Goal: Navigation & Orientation: Find specific page/section

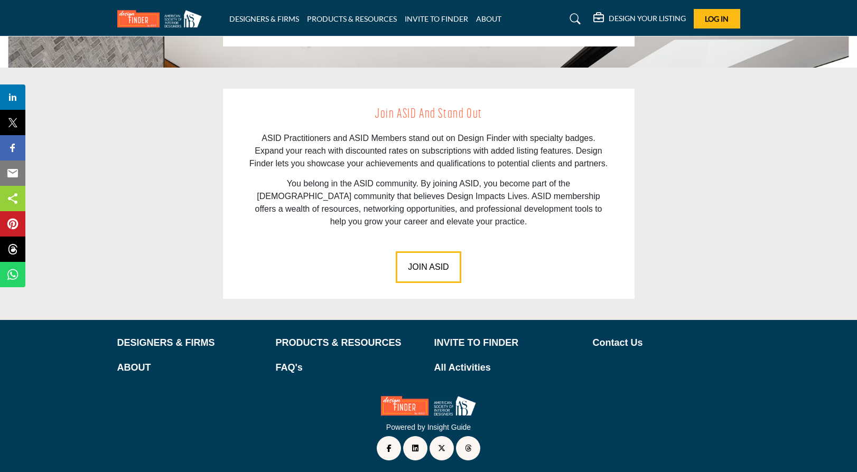
scroll to position [1444, 0]
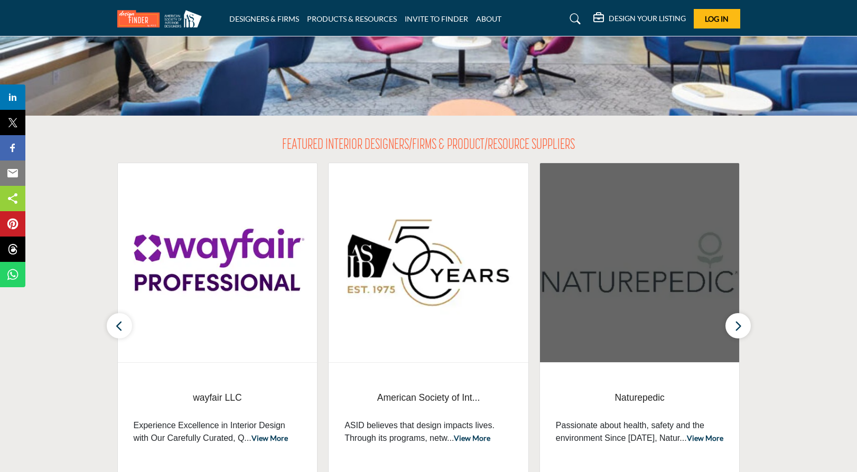
scroll to position [317, 0]
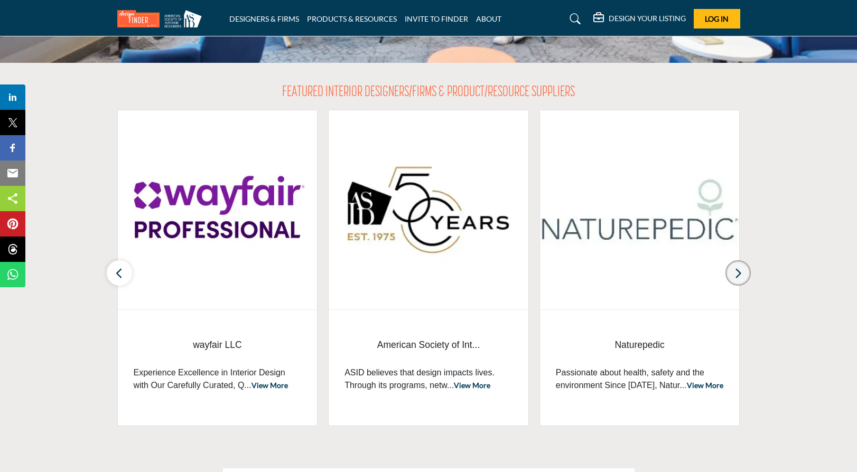
click at [738, 275] on icon "button" at bounding box center [738, 273] width 8 height 13
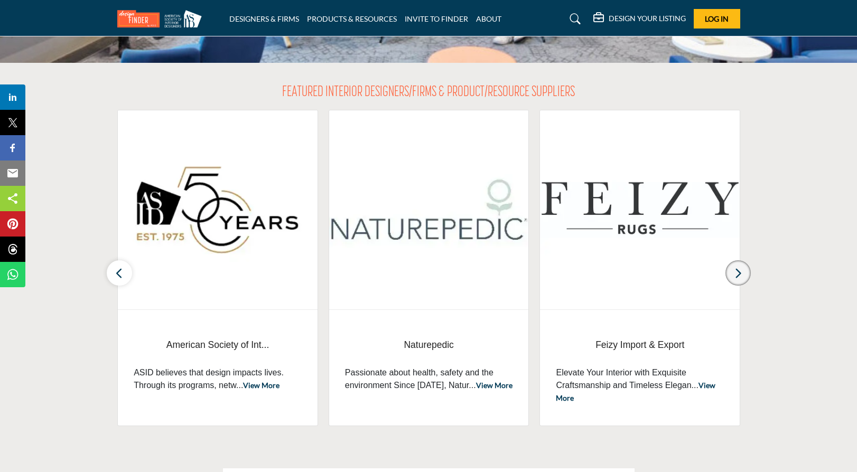
click at [738, 275] on icon "button" at bounding box center [738, 273] width 8 height 13
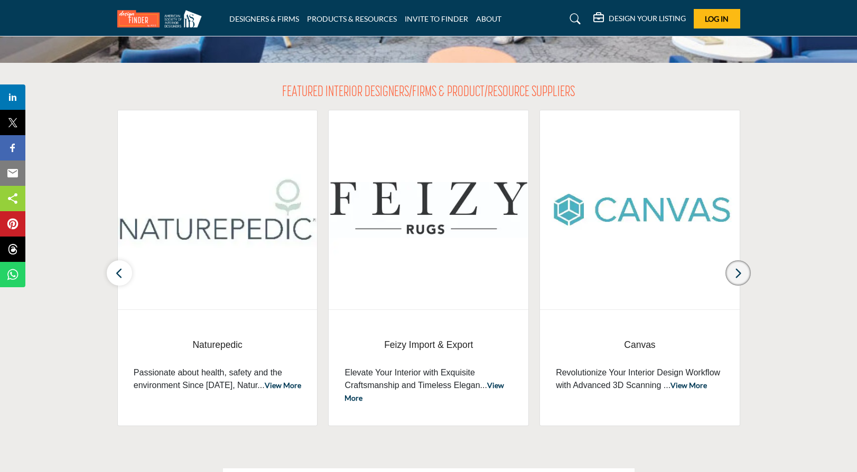
click at [738, 275] on icon "button" at bounding box center [738, 273] width 8 height 13
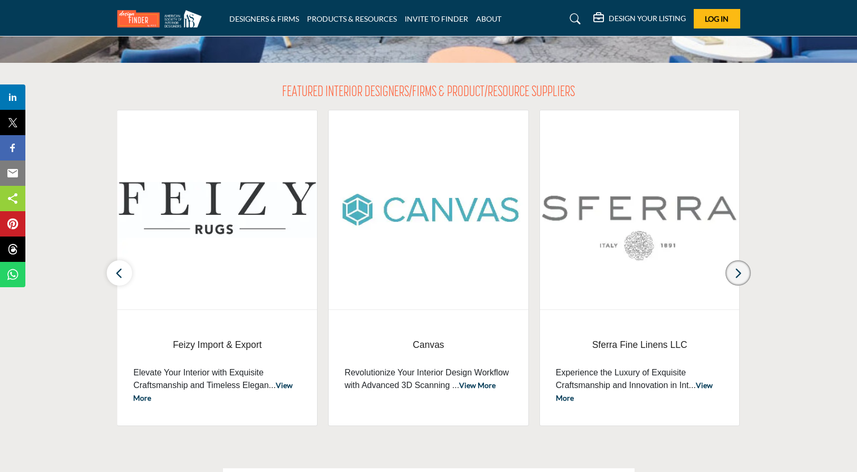
click at [738, 275] on icon "button" at bounding box center [738, 273] width 8 height 13
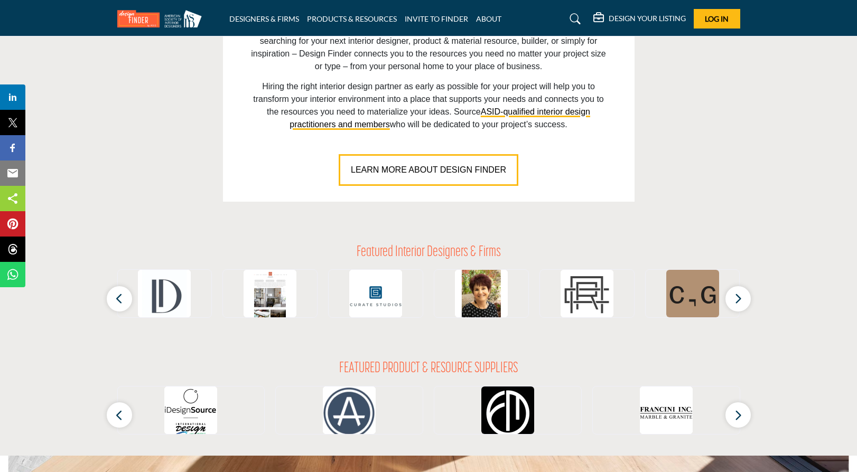
scroll to position [792, 0]
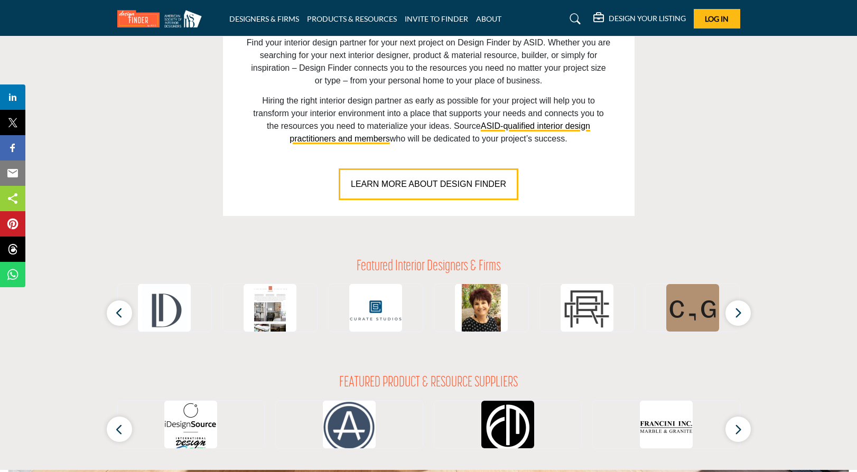
drag, startPoint x: 451, startPoint y: 200, endPoint x: 507, endPoint y: 257, distance: 79.6
click at [507, 257] on div "FIND INTERIOR DESIGNERS & FIRMS FIND PRODUCTS & RESOURCES" at bounding box center [428, 107] width 857 height 1726
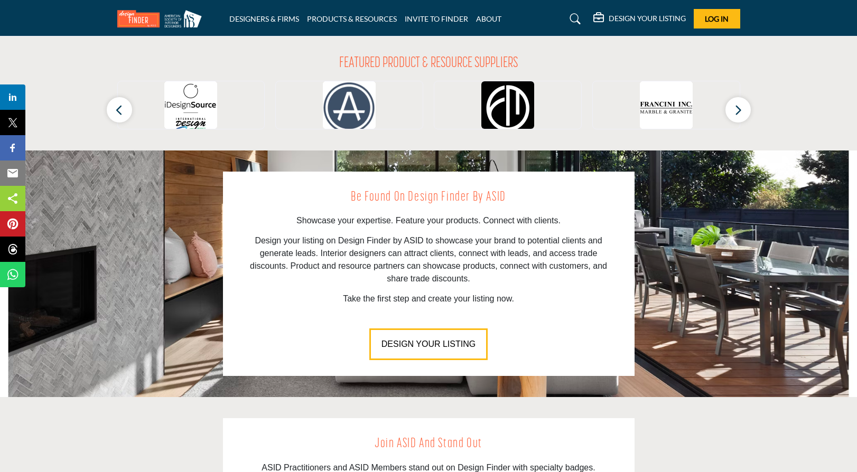
scroll to position [1075, 0]
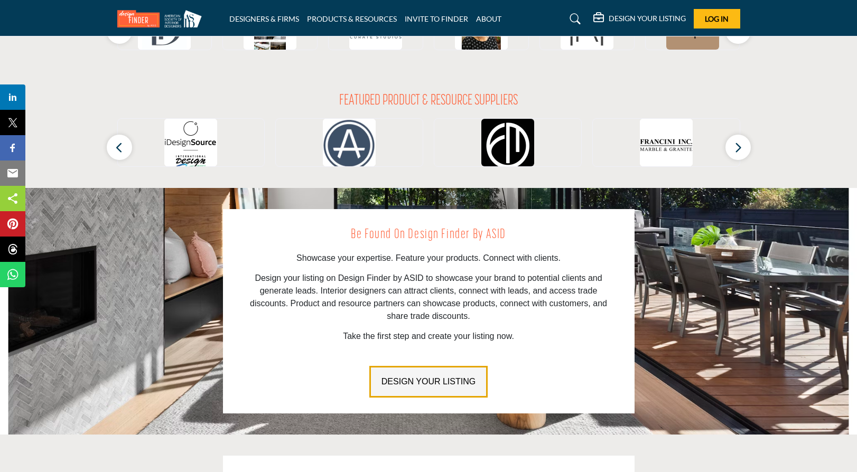
click at [473, 380] on button "DESIGN YOUR LISTING" at bounding box center [428, 382] width 118 height 32
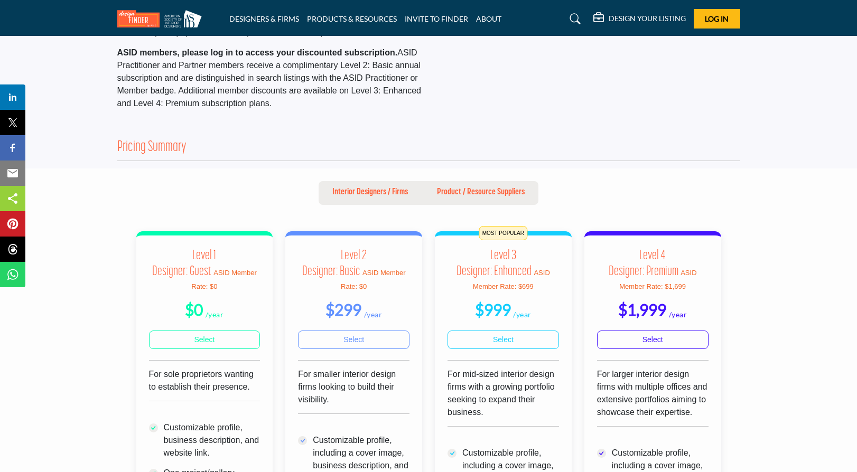
scroll to position [158, 0]
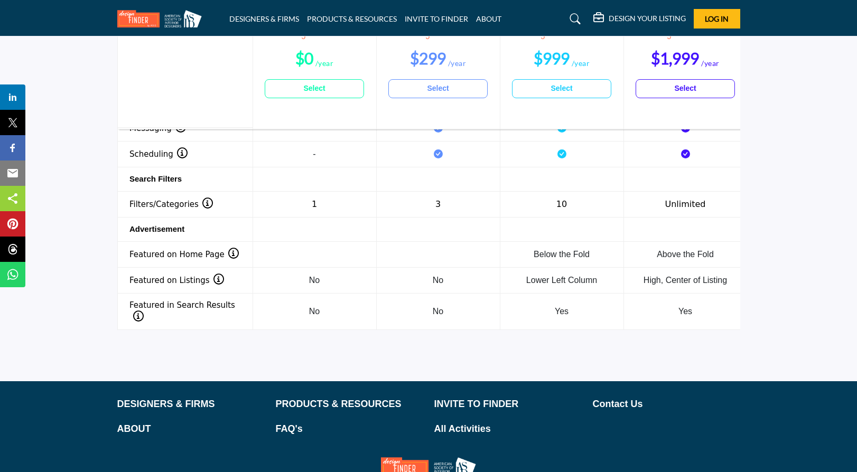
scroll to position [1678, 0]
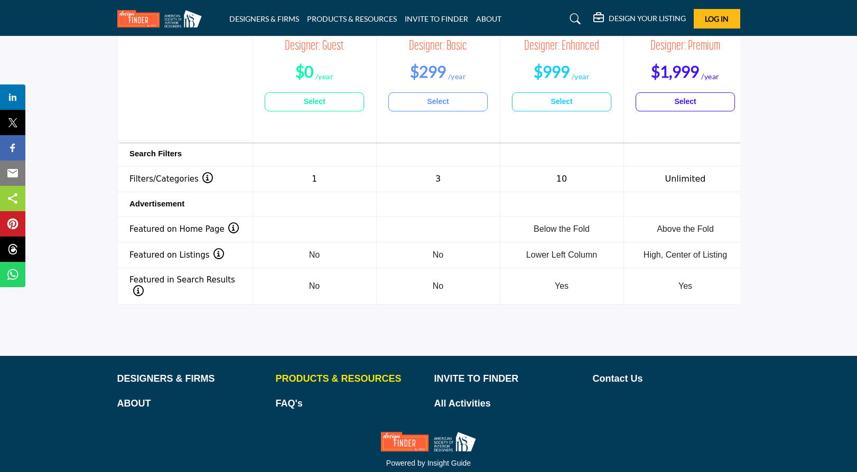
click at [379, 372] on p "PRODUCTS & RESOURCES" at bounding box center [349, 379] width 147 height 14
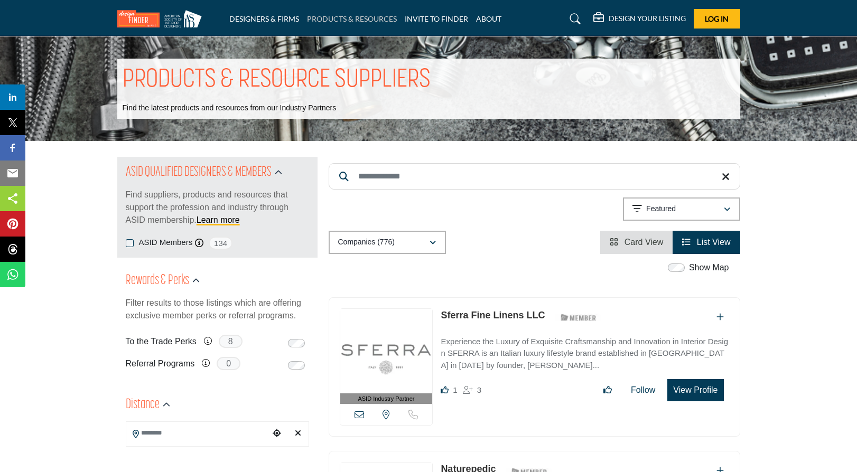
click at [339, 15] on link "PRODUCTS & RESOURCES" at bounding box center [352, 18] width 90 height 9
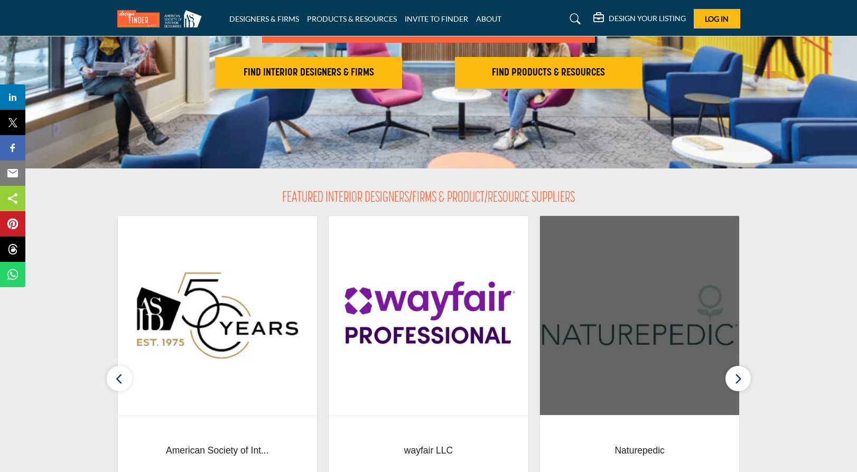
scroll to position [106, 0]
